Goal: Task Accomplishment & Management: Manage account settings

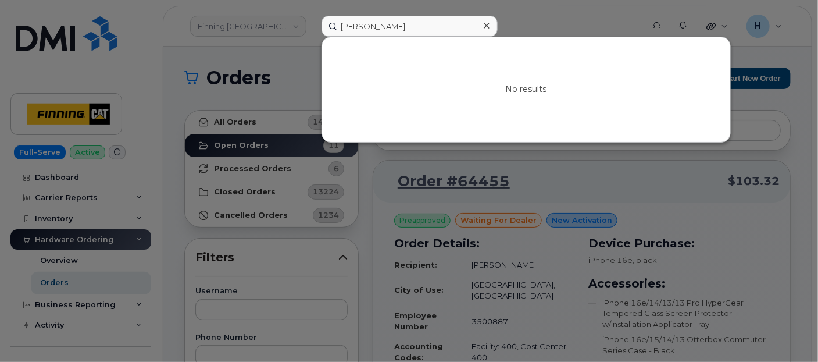
click at [239, 172] on div at bounding box center [409, 181] width 818 height 362
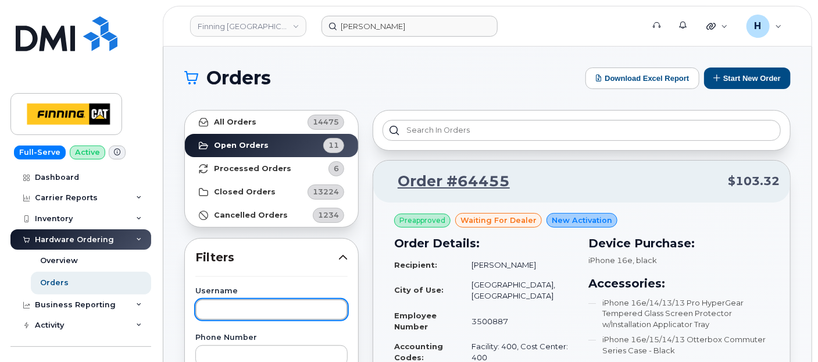
click at [239, 304] on input "text" at bounding box center [271, 309] width 152 height 21
type input "[PERSON_NAME]"
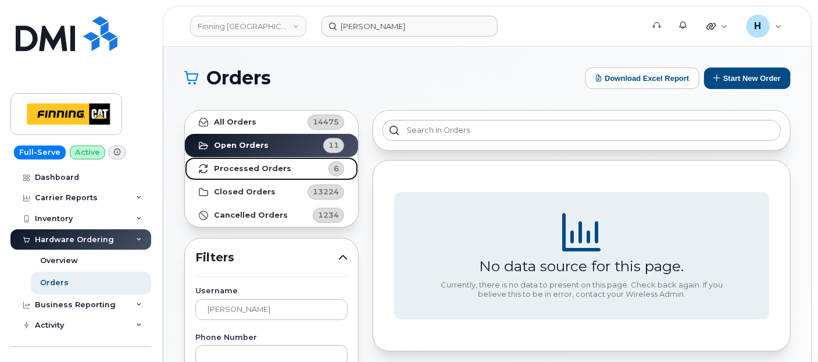
click at [310, 172] on span "6" at bounding box center [326, 168] width 35 height 15
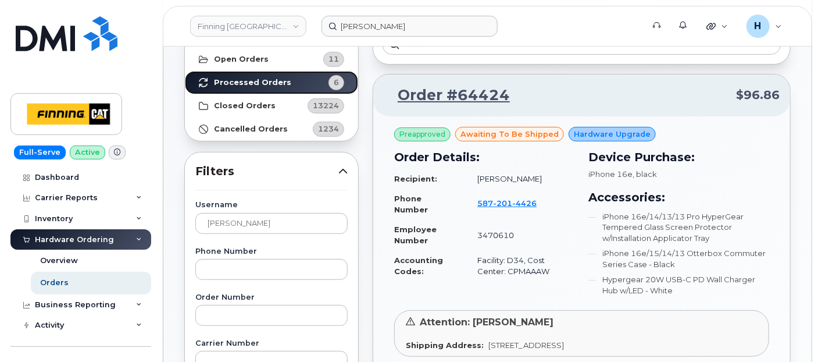
scroll to position [194, 0]
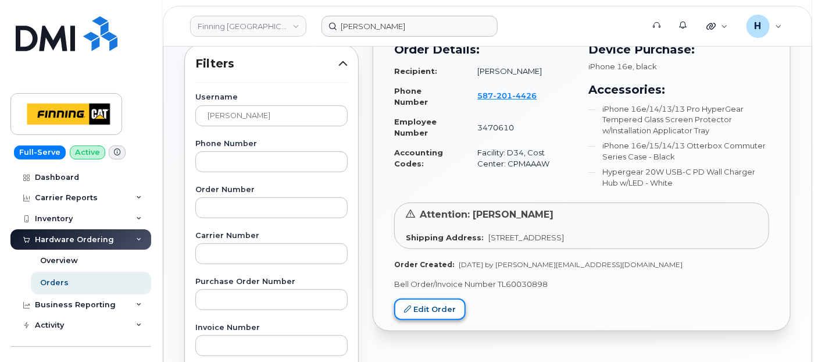
click at [440, 308] on link "Edit Order" at bounding box center [430, 309] width 72 height 22
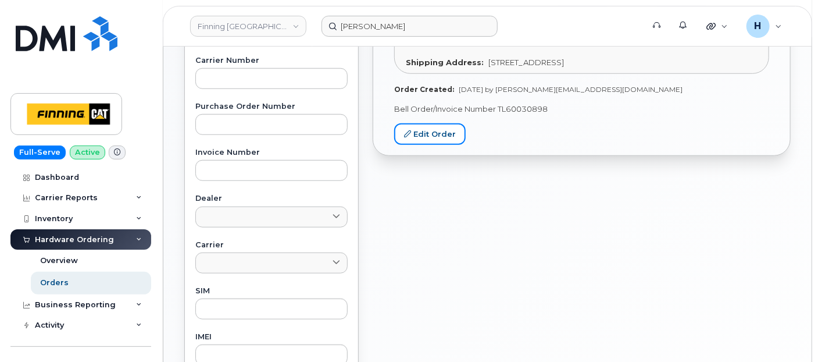
scroll to position [387, 0]
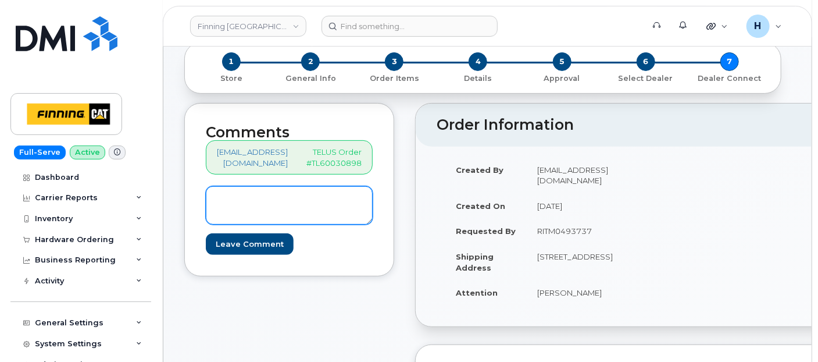
click at [297, 208] on textarea at bounding box center [289, 205] width 167 height 38
paste textarea "S/N: LP0RMJ9FGP [iPhone 16e (#2122)] IMEI: 354216330602883"
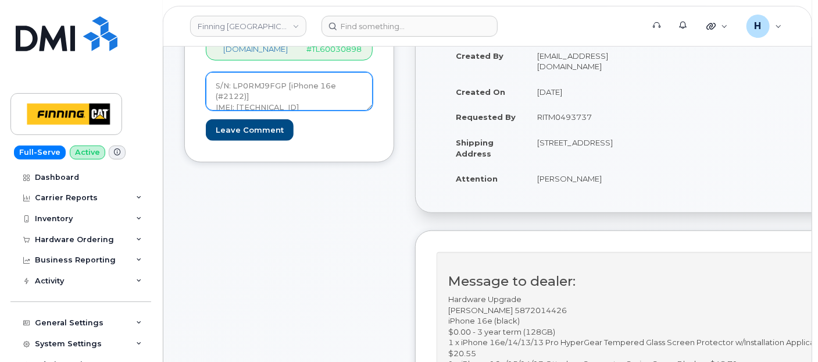
scroll to position [329, 0]
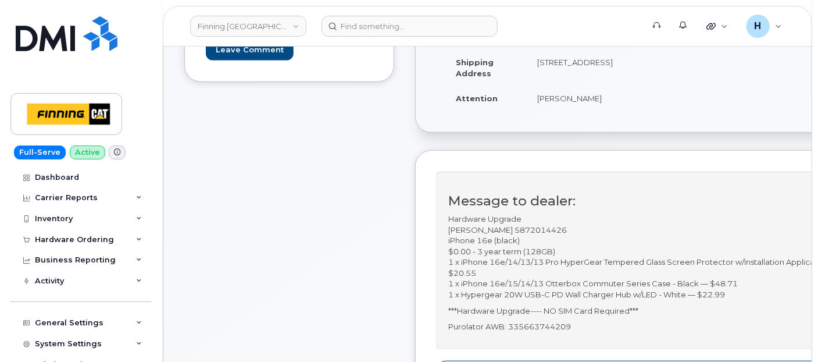
type textarea "S/N: LP0RMJ9FGP [iPhone 16e (#2122)] IMEI: 354216330602883"
click at [543, 325] on p "Purolator AWB: 335663744209" at bounding box center [653, 326] width 411 height 11
copy p "335663744209"
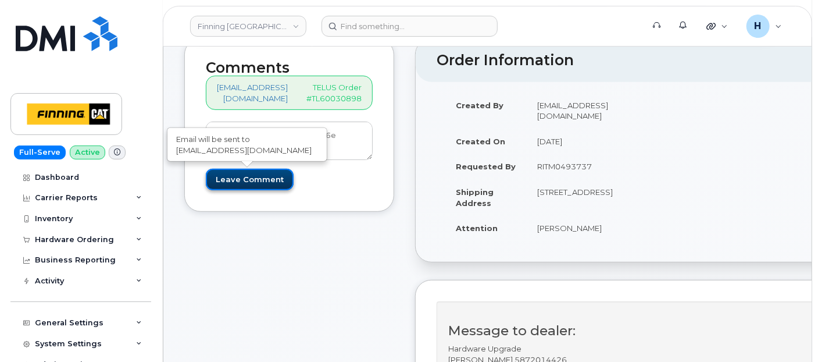
click at [276, 173] on input "Leave Comment" at bounding box center [250, 180] width 88 height 22
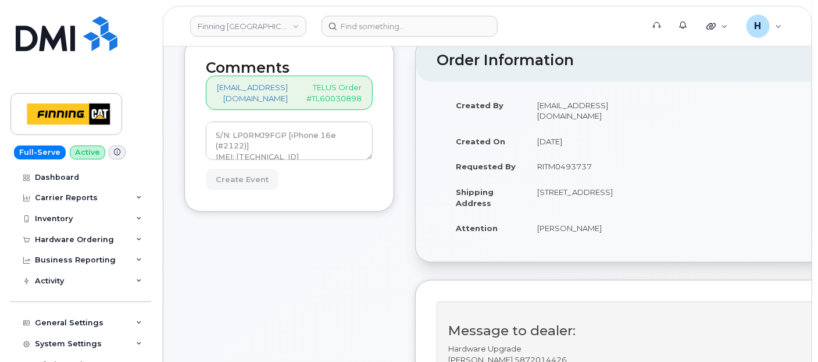
type input "Create Event"
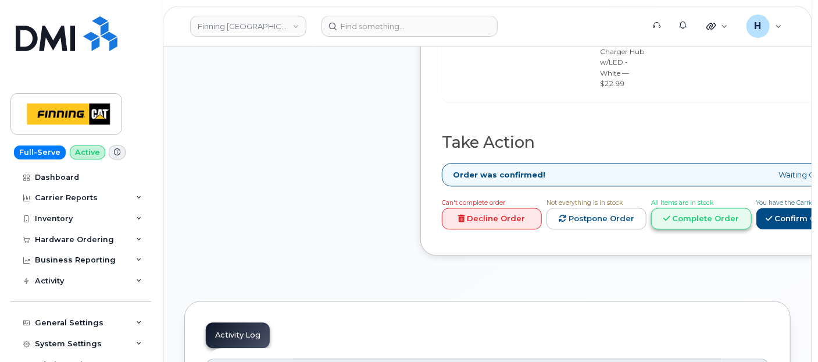
click at [745, 208] on link "Complete Order" at bounding box center [701, 219] width 100 height 22
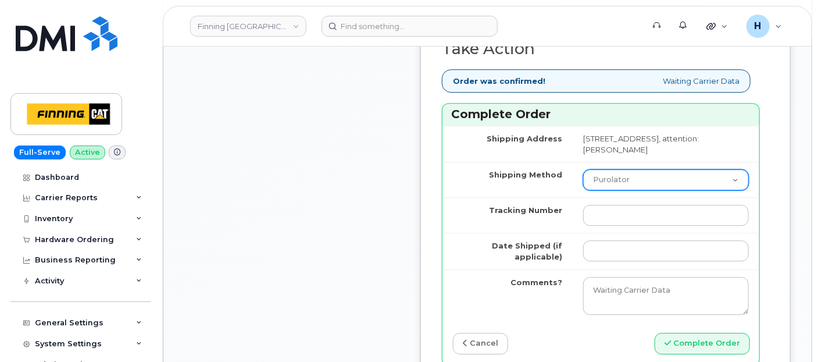
scroll to position [1486, 0]
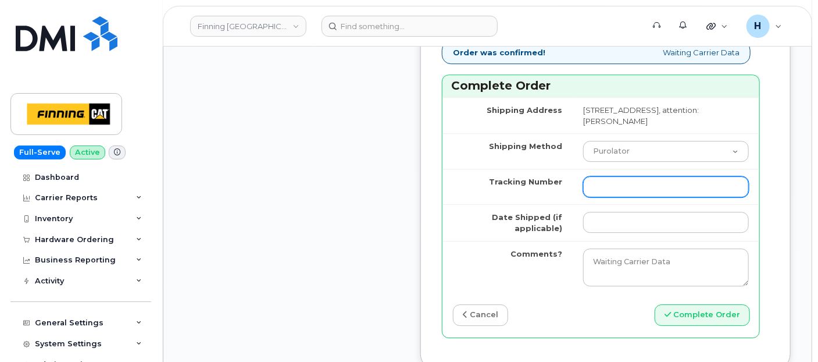
click at [602, 197] on input "Tracking Number" at bounding box center [666, 186] width 166 height 21
paste input "335663744209"
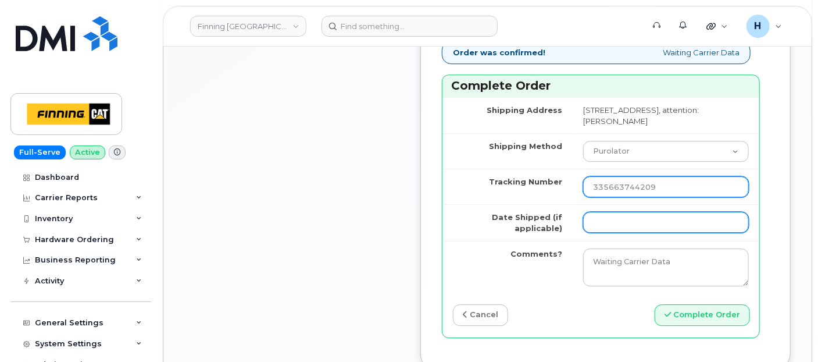
type input "335663744209"
drag, startPoint x: 606, startPoint y: 272, endPoint x: 608, endPoint y: 266, distance: 6.3
click at [606, 233] on input "Date Shipped (if applicable)" at bounding box center [666, 222] width 166 height 21
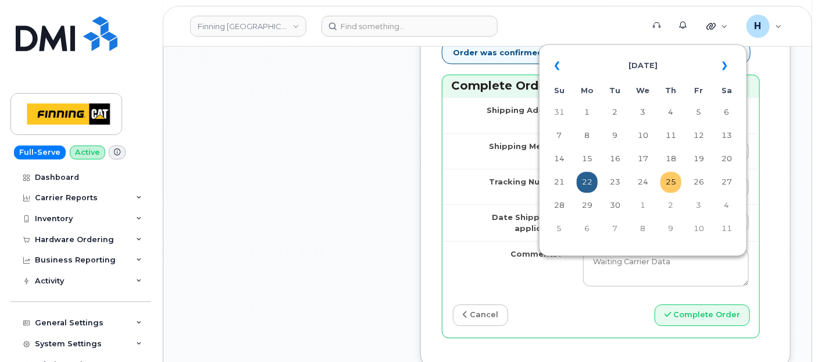
click at [671, 181] on td "25" at bounding box center [670, 182] width 21 height 21
type input "2025-09-25"
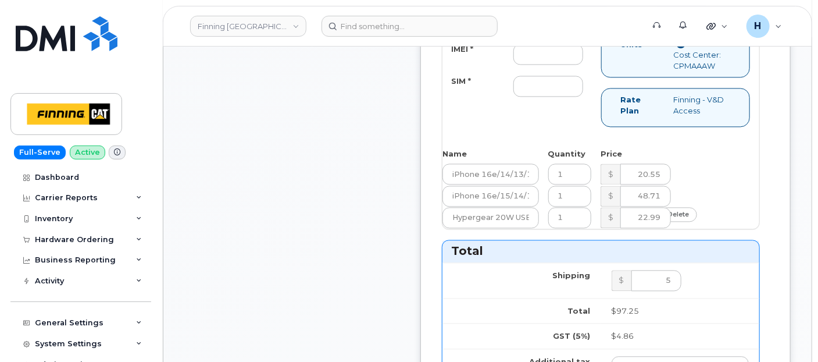
scroll to position [969, 0]
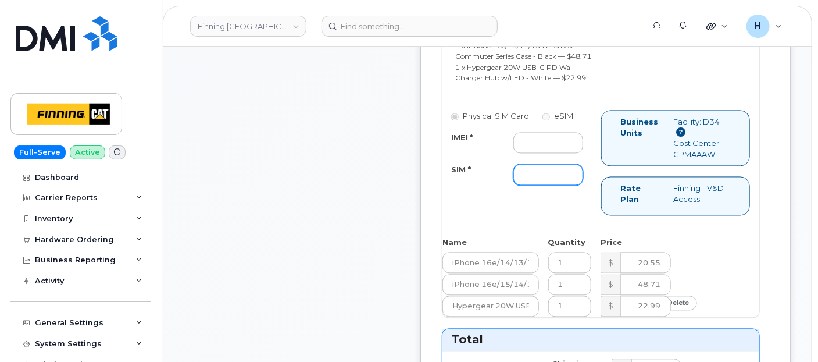
click at [563, 185] on input "SIM *" at bounding box center [548, 175] width 70 height 21
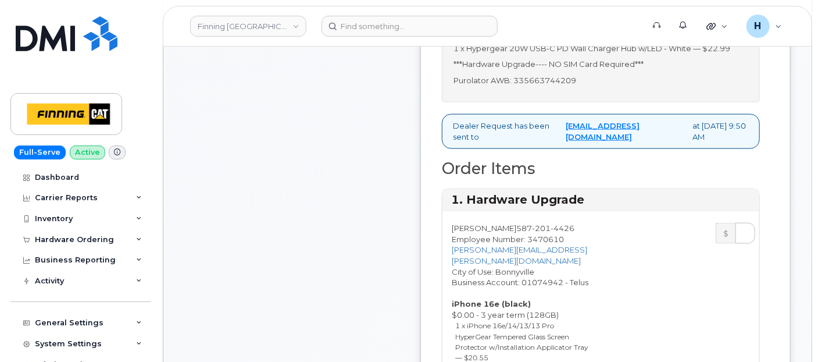
scroll to position [323, 0]
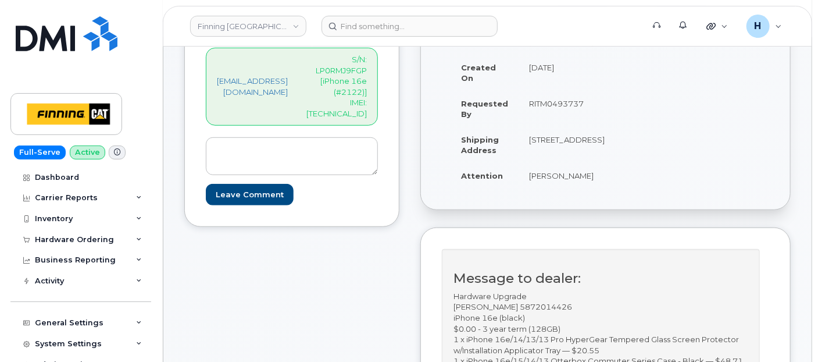
type input "x"
click at [367, 103] on p "S/N: LP0RMJ9FGP [iPhone 16e (#2122)] IMEI: 354216330602883" at bounding box center [336, 86] width 60 height 65
copy p "354216330602883"
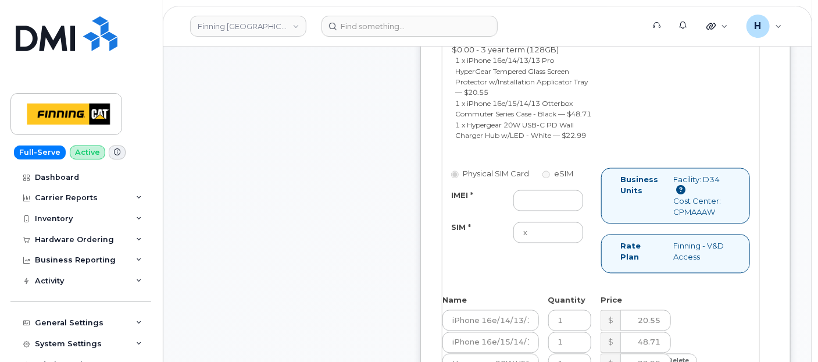
scroll to position [969, 0]
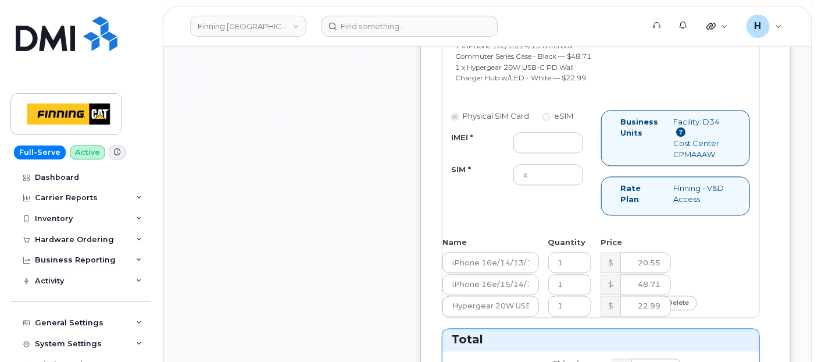
click at [543, 194] on div "Physical SIM Card eSIM IMEI * SIM * x" at bounding box center [521, 153] width 159 height 86
drag, startPoint x: 545, startPoint y: 201, endPoint x: 533, endPoint y: 186, distance: 18.6
click at [545, 153] on input "IMEI *" at bounding box center [548, 143] width 70 height 21
paste input "354216330602883"
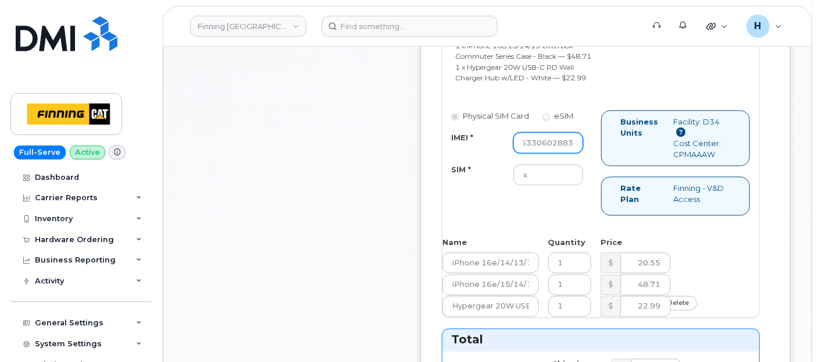
type input "354216330602883"
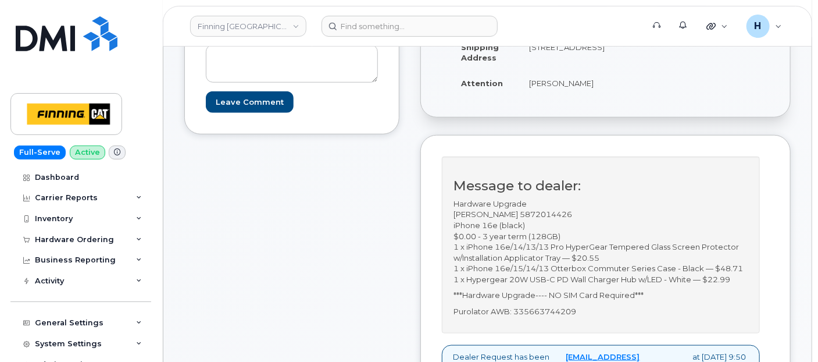
scroll to position [387, 0]
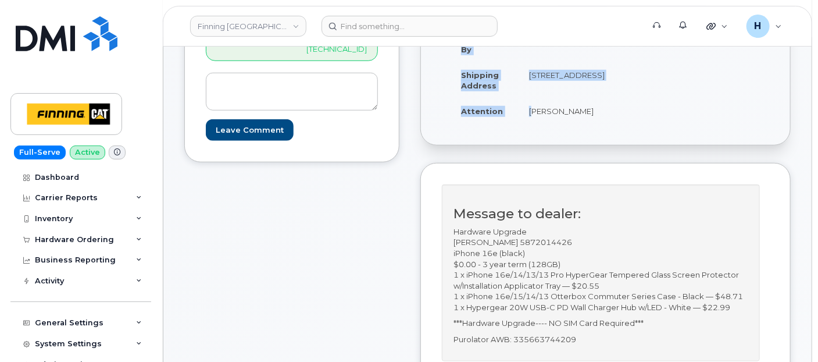
drag, startPoint x: 565, startPoint y: 131, endPoint x: 616, endPoint y: 136, distance: 51.4
click at [606, 134] on div "Created By hakaur@dminc.com Created On September 22, 2025 Requested By RITM0493…" at bounding box center [524, 43] width 164 height 180
copy table "Created By hakaur@dminc.com Created On September 22, 2025 Requested By RITM0493…"
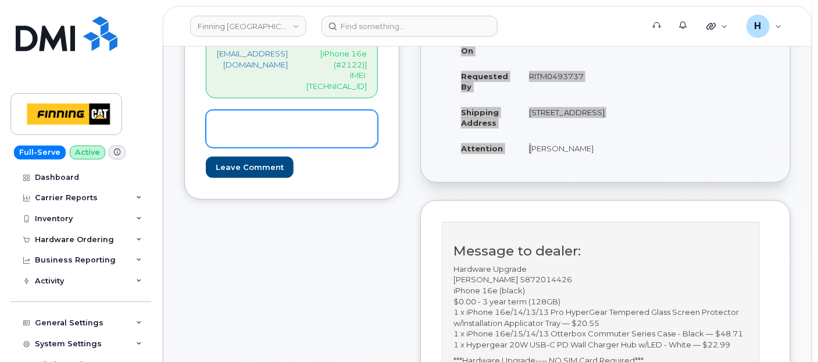
scroll to position [258, 0]
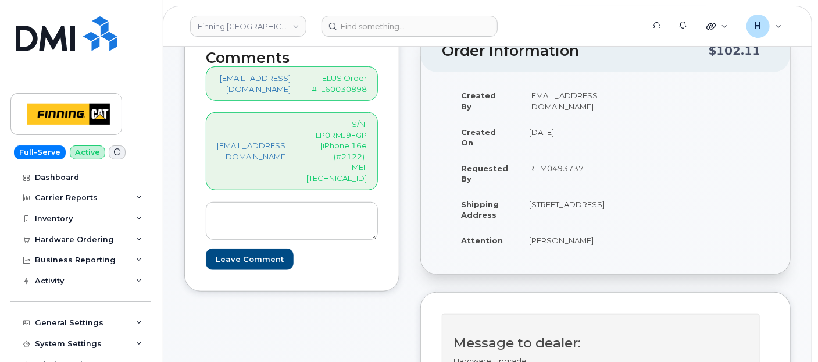
click at [367, 88] on p "TELUS Order #TL60030898" at bounding box center [338, 84] width 58 height 22
copy p "TL60030898"
click at [88, 241] on div "Hardware Ordering" at bounding box center [74, 239] width 79 height 9
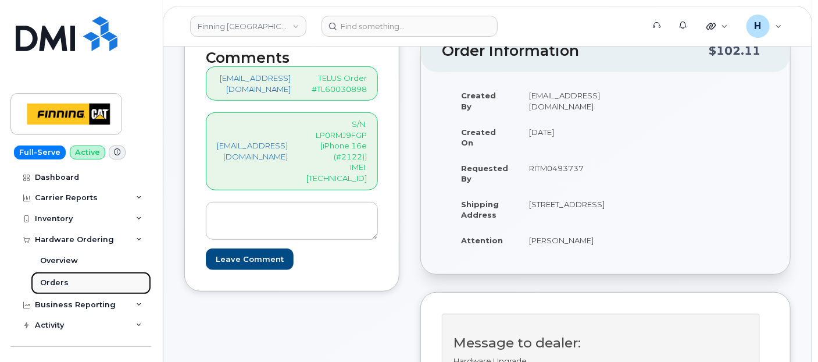
click at [76, 285] on link "Orders" at bounding box center [91, 283] width 120 height 22
